Goal: Task Accomplishment & Management: Manage account settings

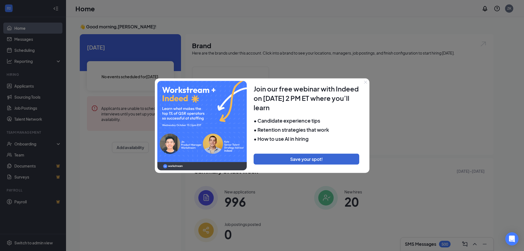
click at [365, 83] on icon "Close" at bounding box center [365, 81] width 3 height 3
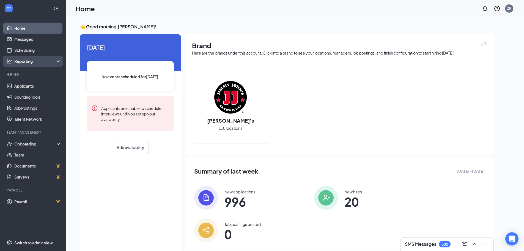
click at [26, 64] on div "Reporting" at bounding box center [33, 61] width 66 height 11
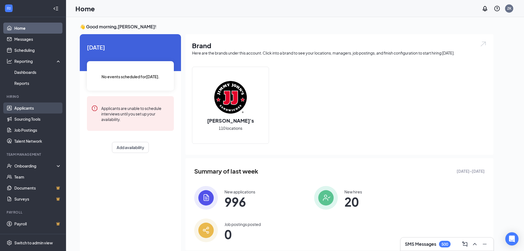
click at [28, 110] on link "Applicants" at bounding box center [37, 107] width 47 height 11
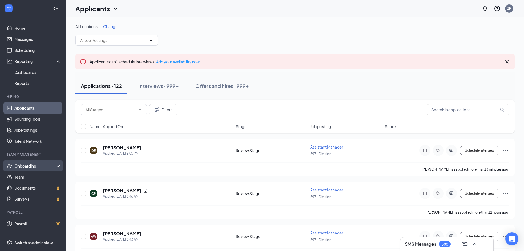
click at [29, 165] on div "Onboarding" at bounding box center [35, 166] width 42 height 6
click at [30, 176] on link "Overview" at bounding box center [37, 176] width 47 height 11
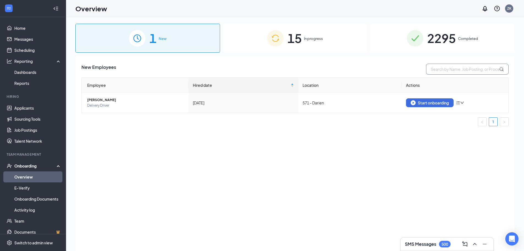
click at [448, 68] on input "text" at bounding box center [467, 69] width 83 height 11
paste input "[PERSON_NAME]"
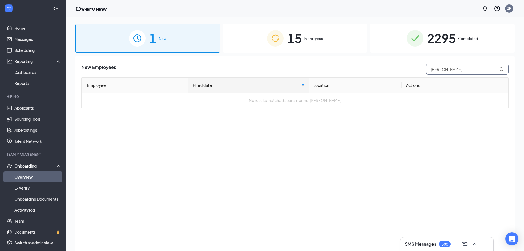
type input "[PERSON_NAME]"
click at [313, 43] on div "15 In progress" at bounding box center [295, 38] width 145 height 29
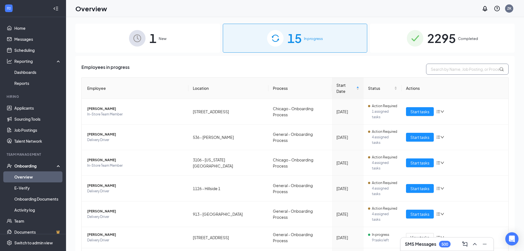
paste input "[PERSON_NAME]"
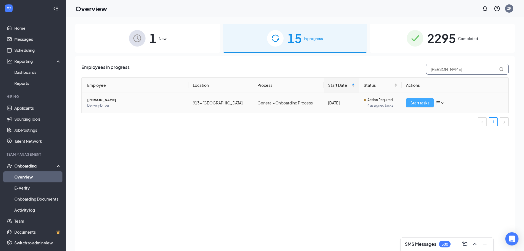
type input "[PERSON_NAME]"
click at [424, 104] on span "Start tasks" at bounding box center [420, 103] width 19 height 6
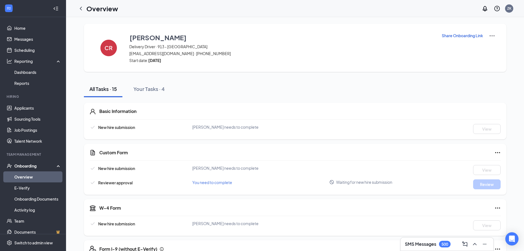
click at [467, 37] on p "Share Onboarding Link" at bounding box center [462, 36] width 41 height 6
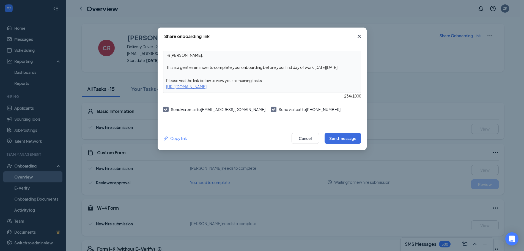
click at [235, 86] on div "[URL][DOMAIN_NAME]" at bounding box center [262, 86] width 198 height 6
click at [228, 87] on div "[URL][DOMAIN_NAME]" at bounding box center [262, 86] width 198 height 6
click at [184, 139] on div "Copy link" at bounding box center [175, 138] width 24 height 6
click at [360, 36] on icon "Cross" at bounding box center [358, 36] width 3 height 3
